Goal: Find specific page/section

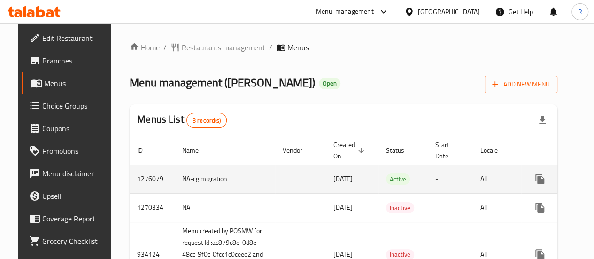
click at [389, 177] on td "Active" at bounding box center [402, 178] width 49 height 29
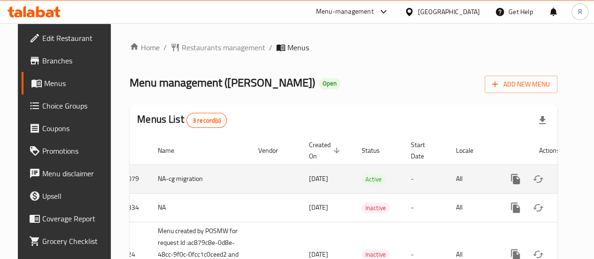
scroll to position [0, 25]
click at [577, 177] on icon "enhanced table" at bounding box center [582, 178] width 11 height 11
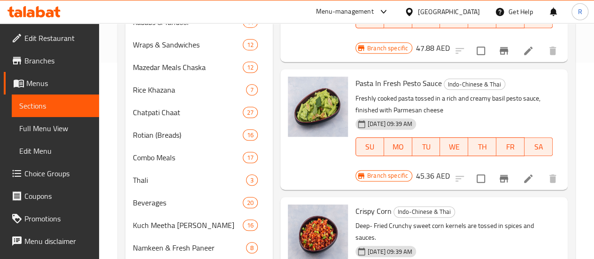
scroll to position [198, 0]
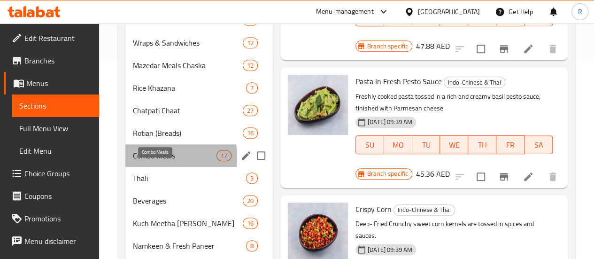
click at [158, 161] on span "Combo Meals" at bounding box center [175, 155] width 84 height 11
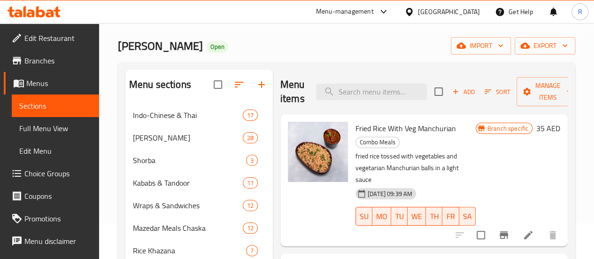
scroll to position [39, 0]
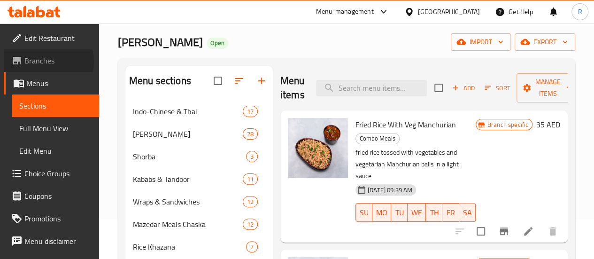
click at [42, 62] on span "Branches" at bounding box center [57, 60] width 67 height 11
